Goal: Information Seeking & Learning: Find specific fact

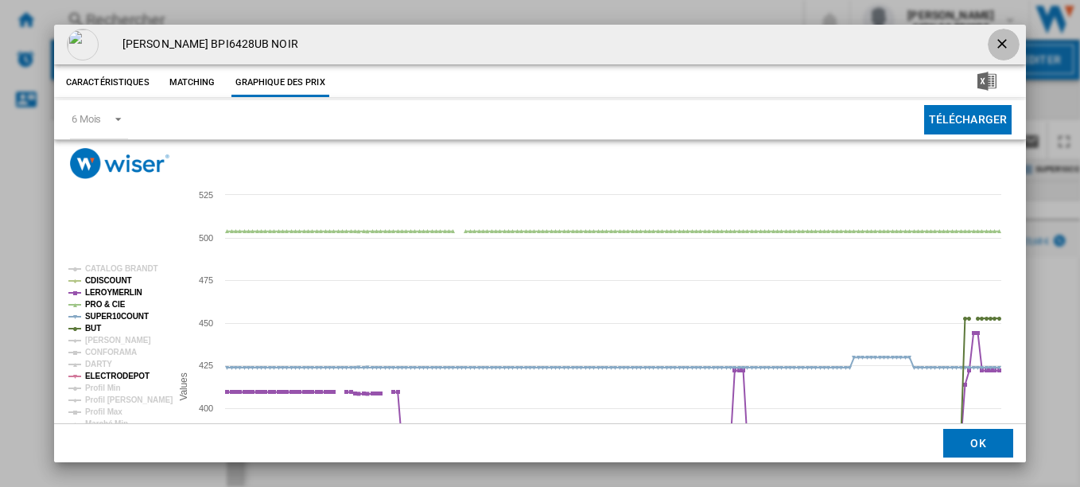
click at [988, 48] on button "Product popup" at bounding box center [1004, 45] width 32 height 32
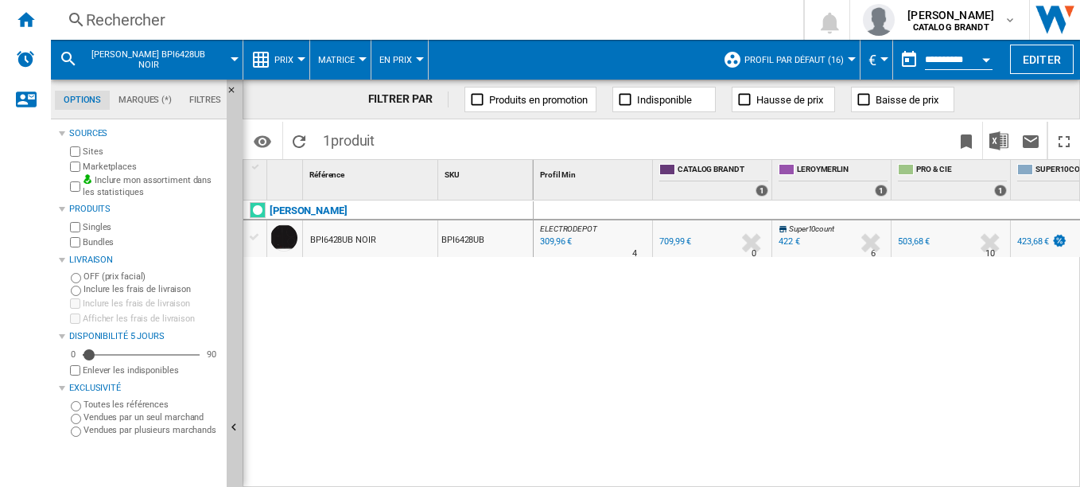
click at [127, 23] on div "Rechercher" at bounding box center [424, 20] width 676 height 22
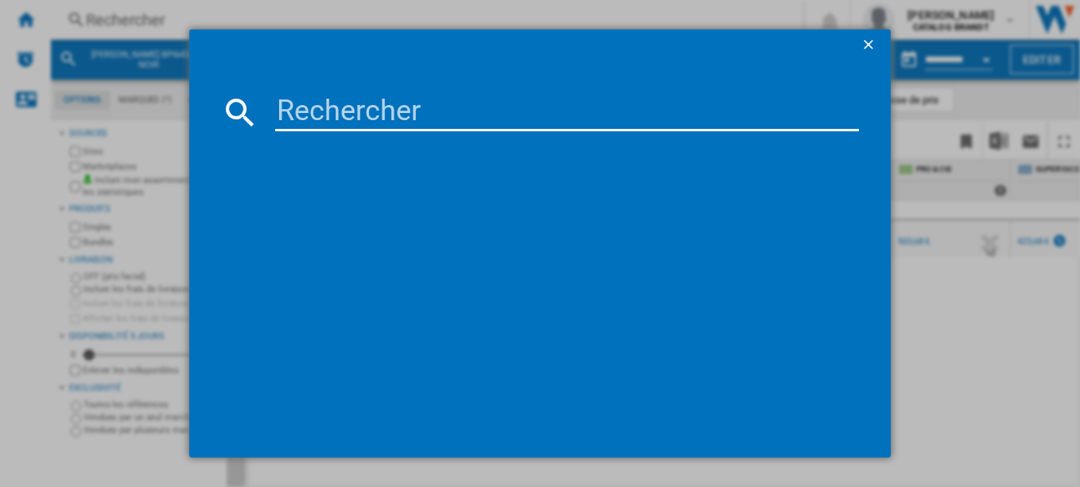
click at [328, 116] on input at bounding box center [567, 112] width 584 height 38
type input "BPI6420B"
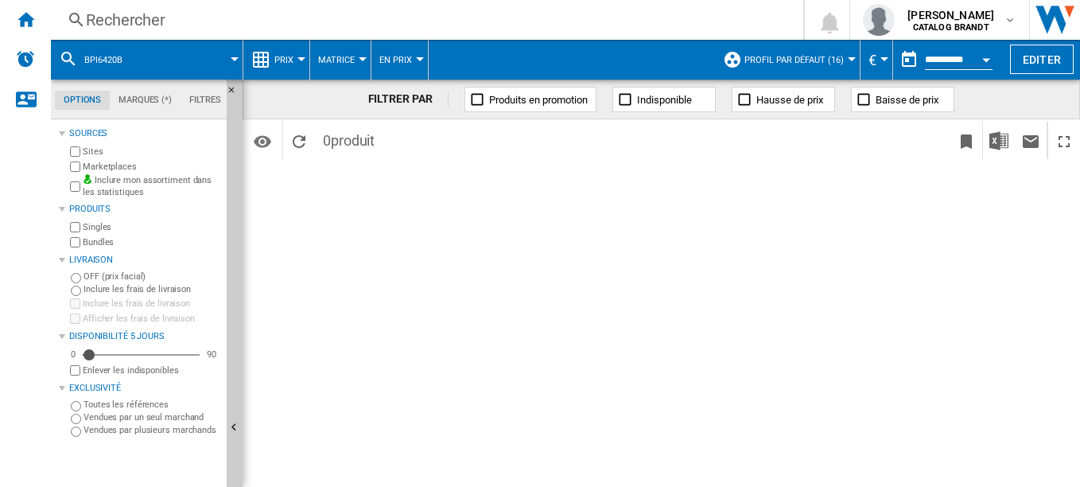
click at [173, 25] on div "Rechercher" at bounding box center [424, 20] width 676 height 22
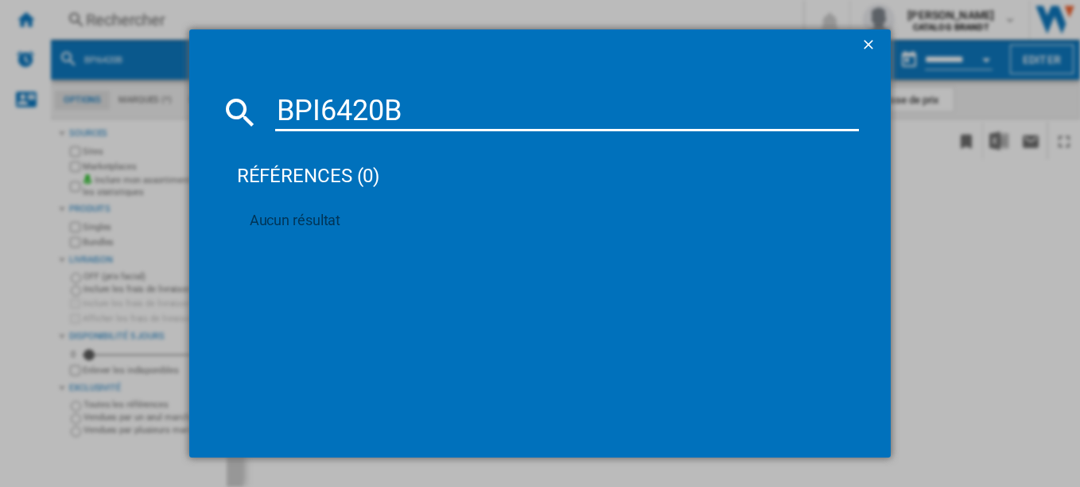
type input "BPI6420B"
click at [44, 205] on div "BPI6420B références (0) Aucun résultat" at bounding box center [540, 243] width 1080 height 487
click at [83, 192] on div "BPI6420B références (0) Aucun résultat" at bounding box center [540, 243] width 1080 height 487
click at [870, 37] on ng-md-icon "getI18NText('BUTTONS.CLOSE_DIALOG')" at bounding box center [869, 46] width 19 height 19
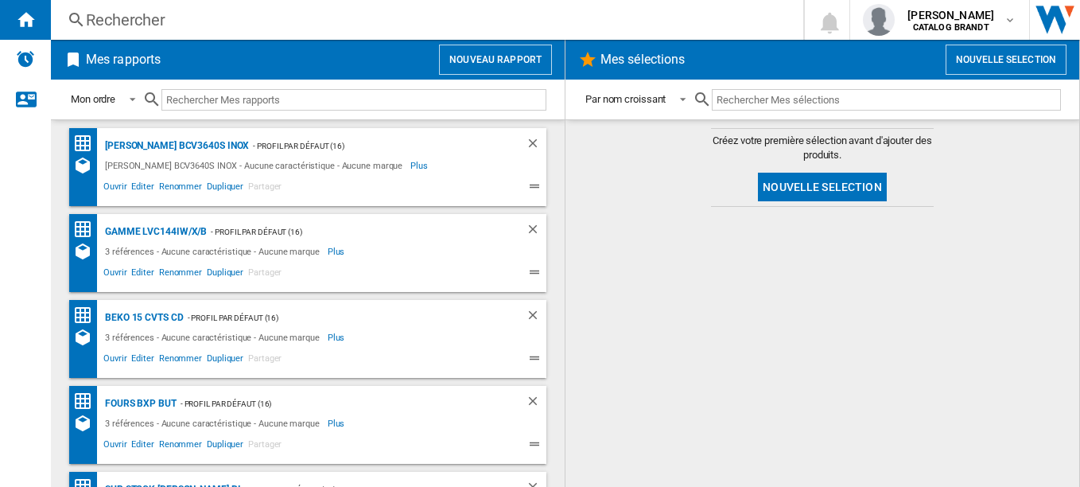
click at [119, 27] on div "Rechercher" at bounding box center [424, 20] width 676 height 22
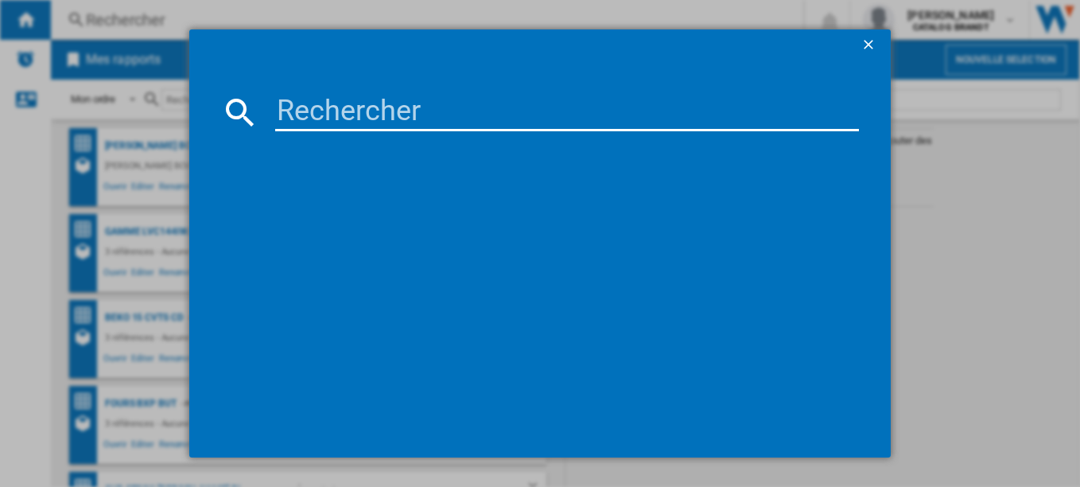
click at [359, 118] on input at bounding box center [567, 112] width 584 height 38
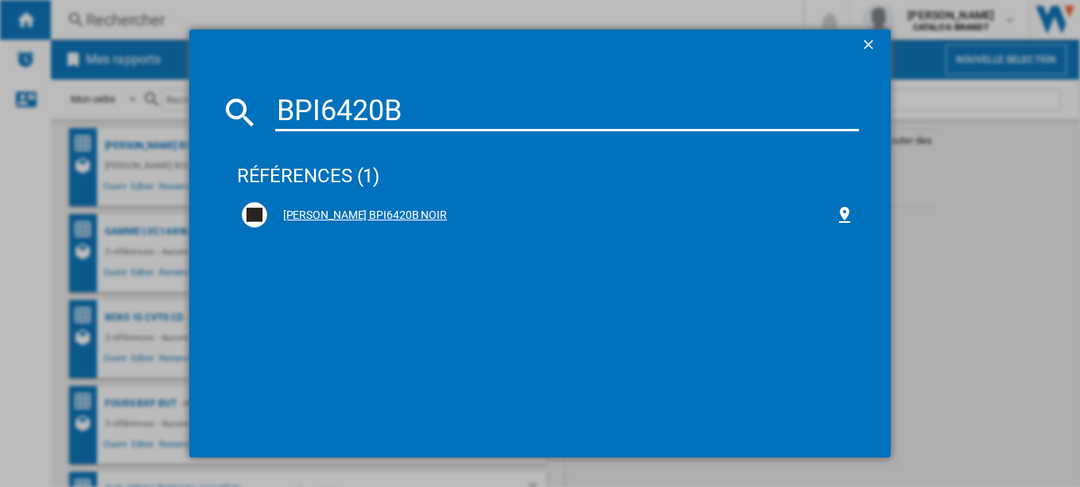
type input "BPI6420B"
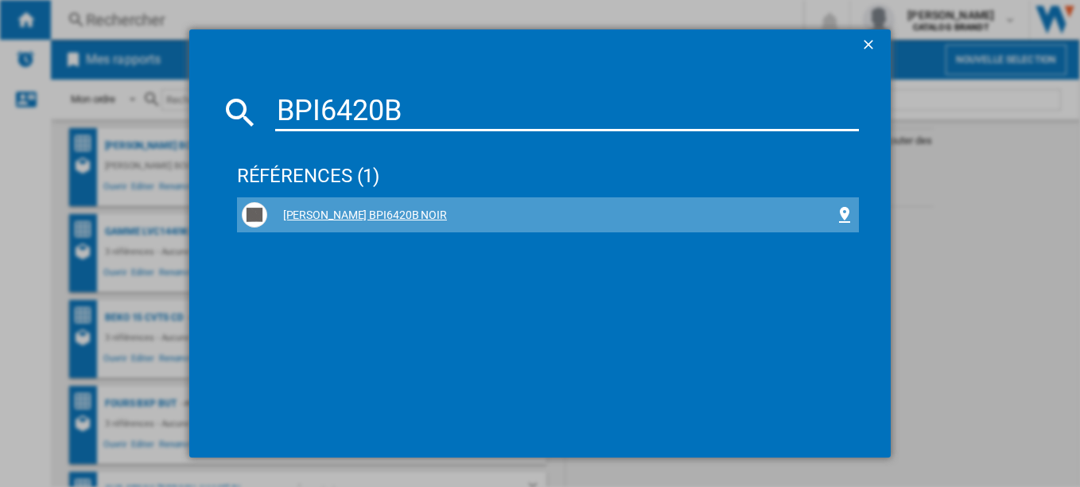
click at [329, 212] on div "BRANDT BPI6420B NOIR" at bounding box center [551, 216] width 569 height 16
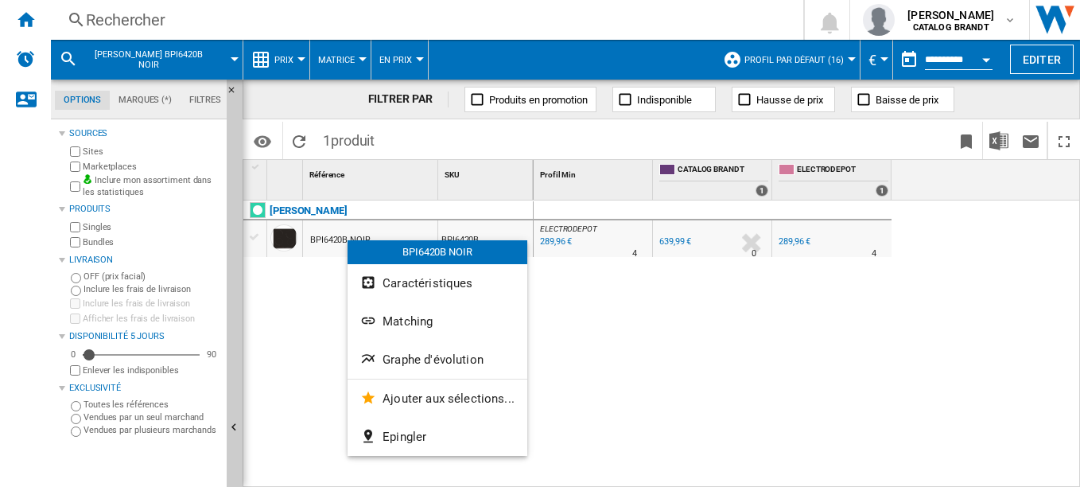
click at [633, 364] on div at bounding box center [540, 243] width 1080 height 487
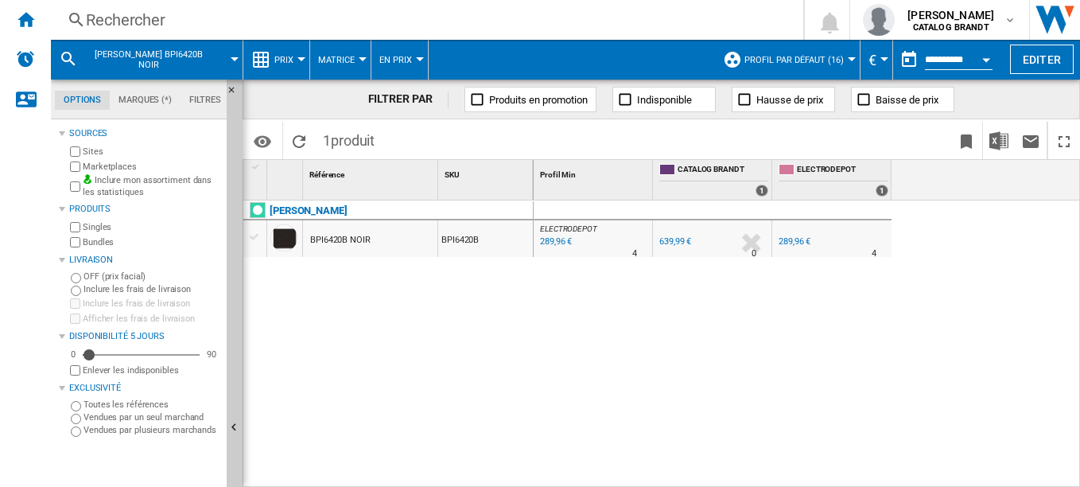
click at [130, 11] on div "Rechercher" at bounding box center [424, 20] width 676 height 22
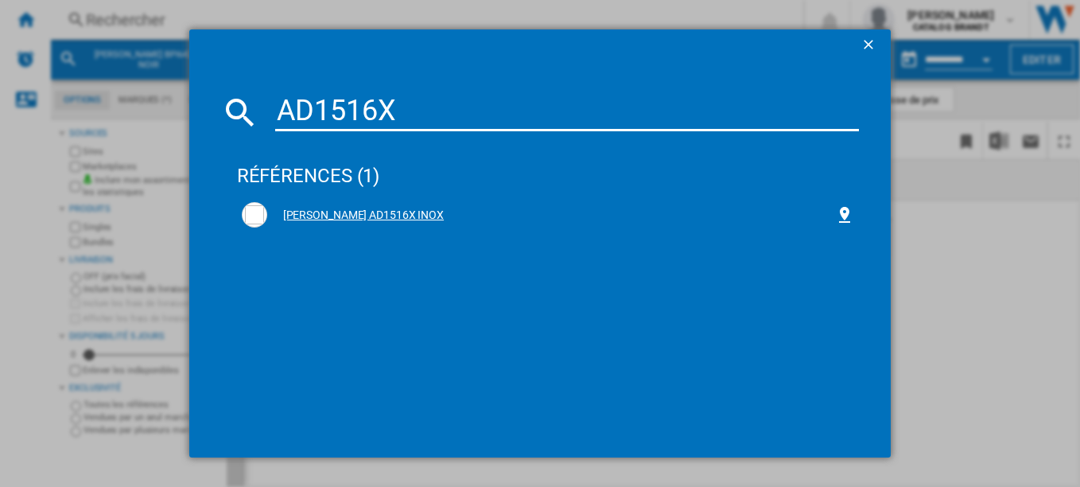
type input "AD1516X"
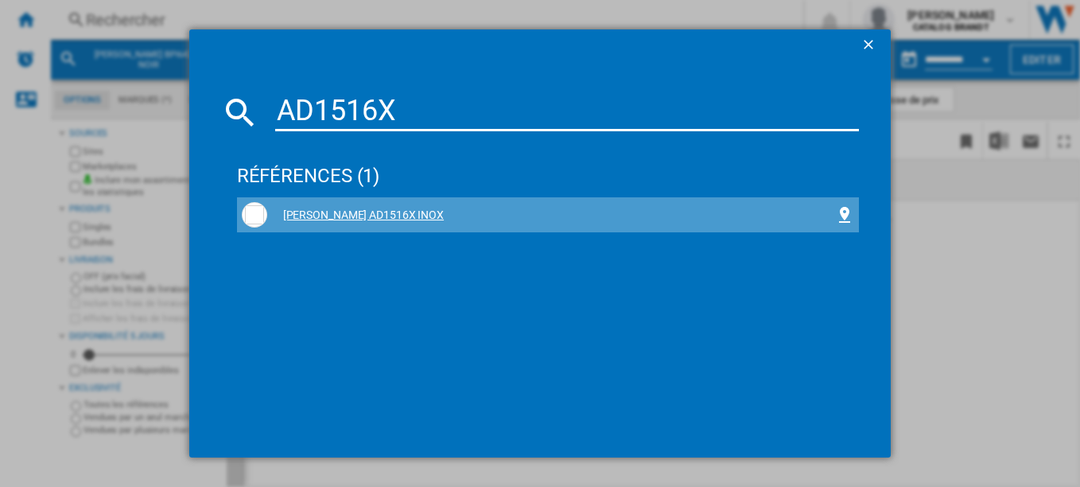
click at [326, 219] on div "BRANDT AD1516X INOX" at bounding box center [551, 216] width 569 height 16
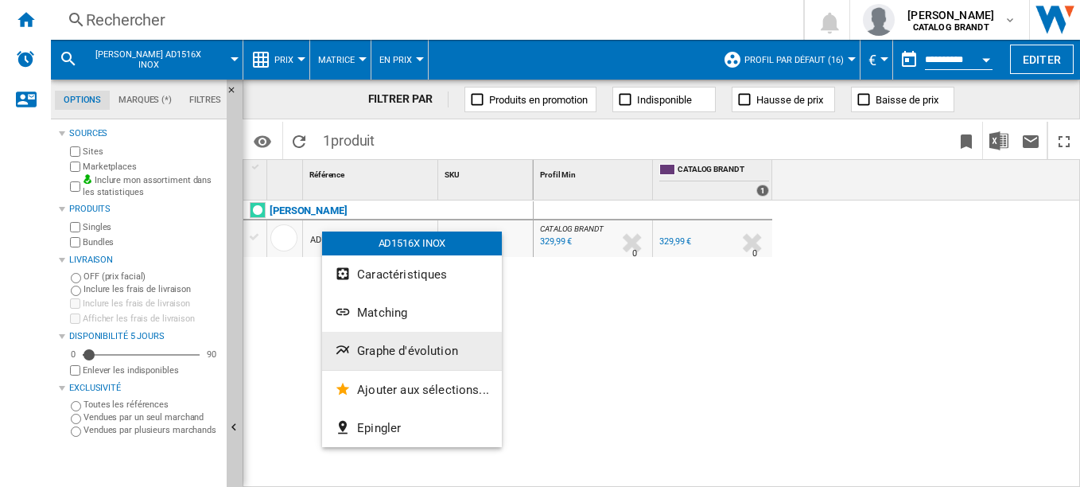
click at [402, 342] on button "Graphe d'évolution" at bounding box center [412, 351] width 180 height 38
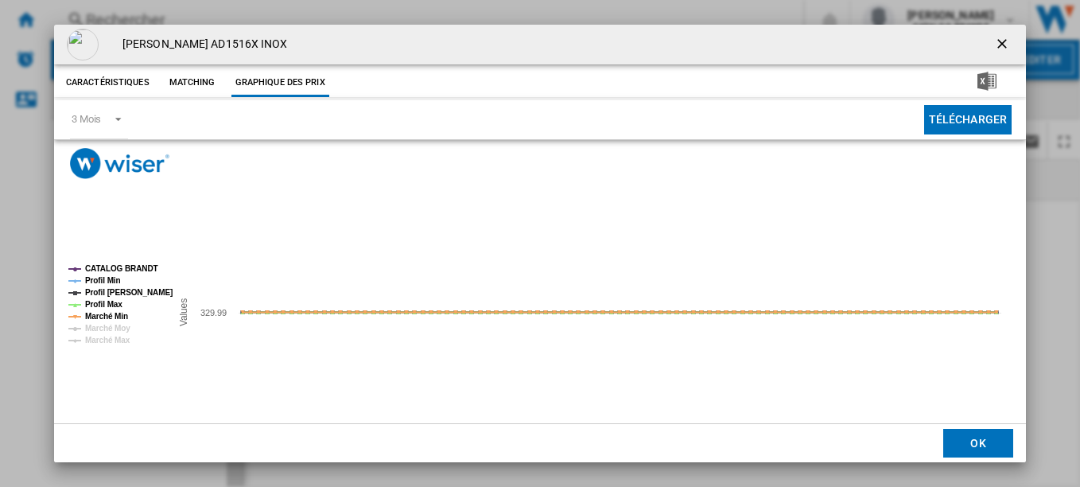
click at [111, 271] on tspan "CATALOG BRANDT" at bounding box center [121, 268] width 73 height 9
click at [998, 41] on ng-md-icon "getI18NText('BUTTONS.CLOSE_DIALOG')" at bounding box center [1003, 45] width 19 height 19
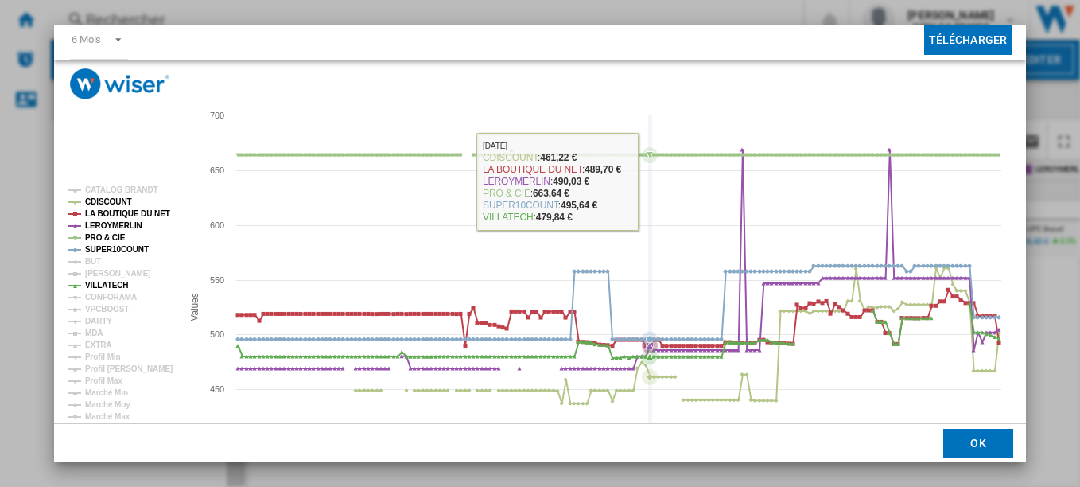
scroll to position [80, 0]
